Goal: Information Seeking & Learning: Learn about a topic

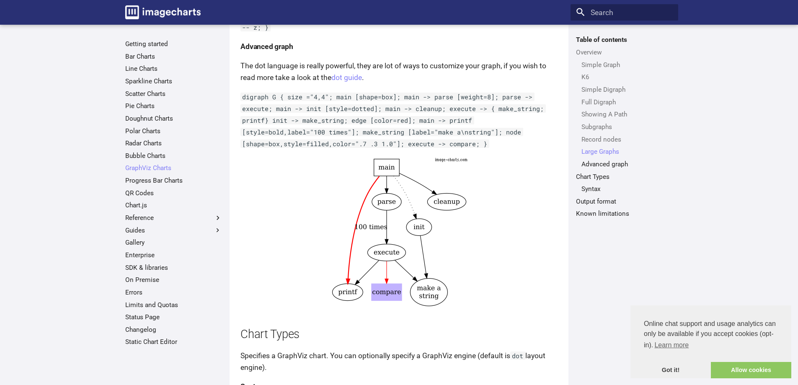
scroll to position [2627, 0]
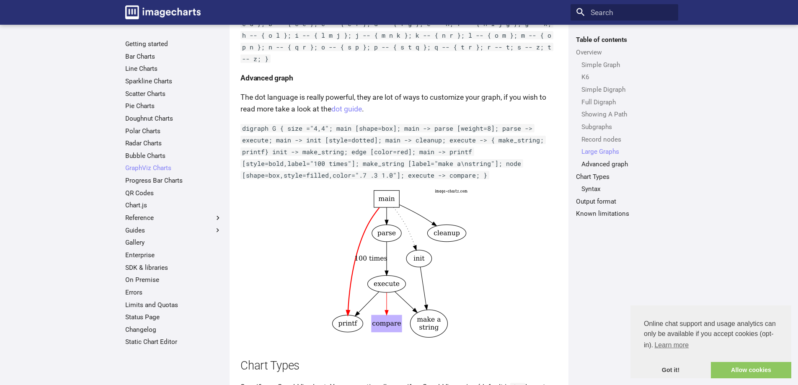
drag, startPoint x: 804, startPoint y: 139, endPoint x: 804, endPoint y: 285, distance: 145.7
click at [154, 146] on link "Radar Charts" at bounding box center [173, 143] width 97 height 8
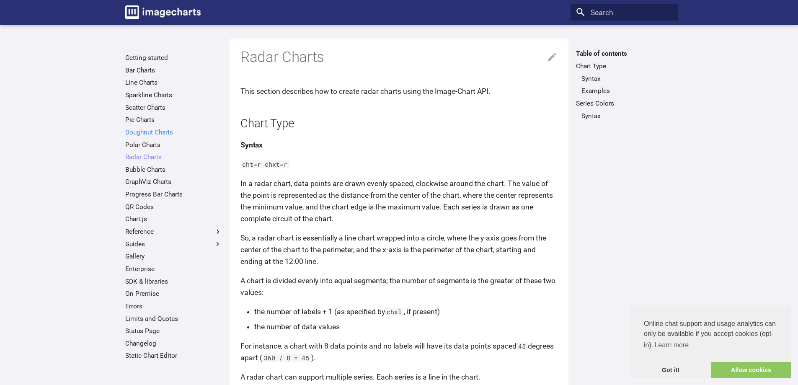
click at [160, 133] on link "Doughnut Charts" at bounding box center [173, 132] width 97 height 8
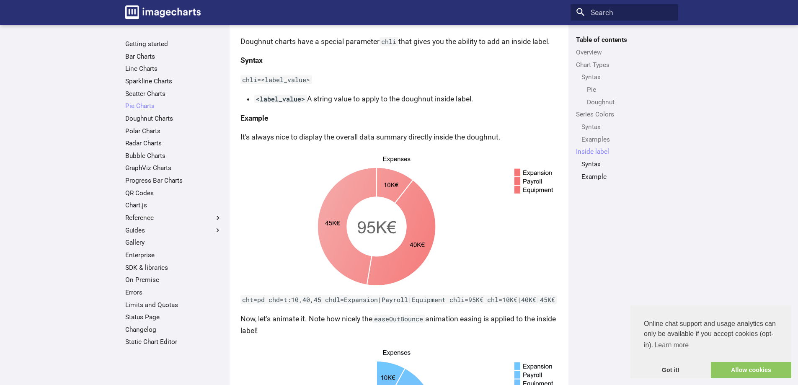
scroll to position [2583, 0]
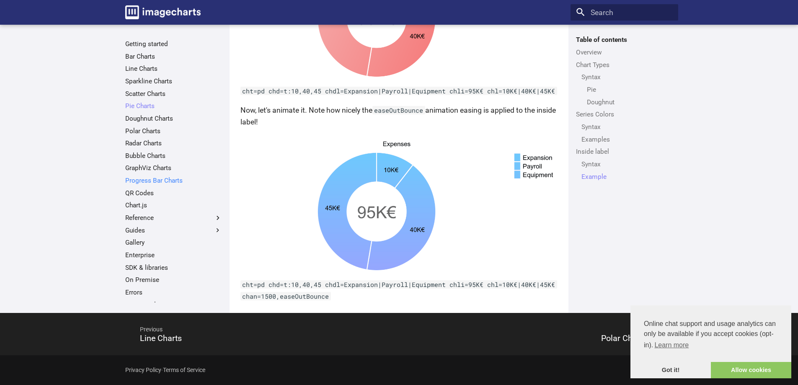
click at [148, 183] on link "Progress Bar Charts" at bounding box center [173, 180] width 97 height 8
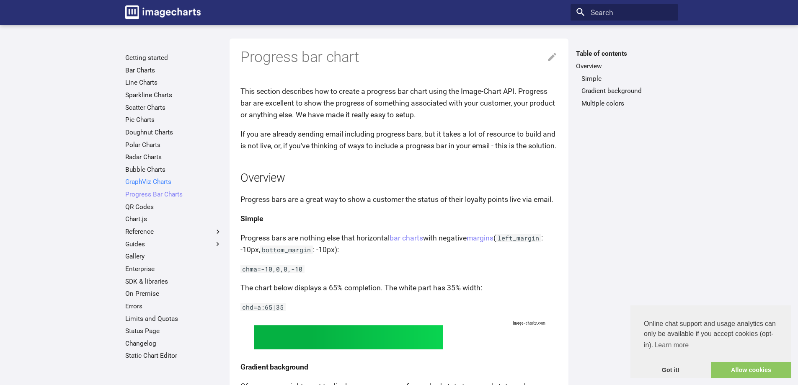
click at [141, 182] on link "GraphViz Charts" at bounding box center [173, 182] width 97 height 8
